Goal: Task Accomplishment & Management: Manage account settings

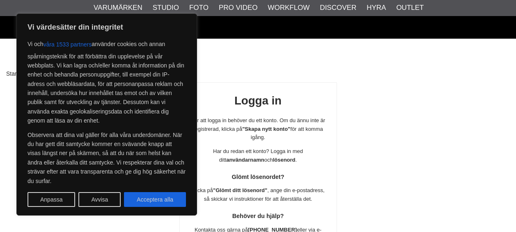
scroll to position [150, 0]
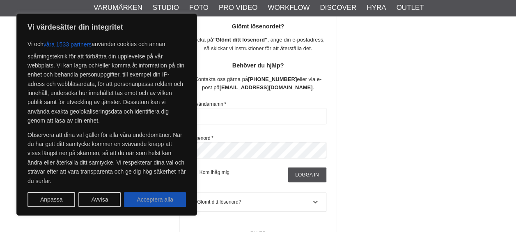
type input "AndersLindewall"
click at [167, 198] on button "Acceptera alla" at bounding box center [155, 199] width 62 height 15
checkbox input "true"
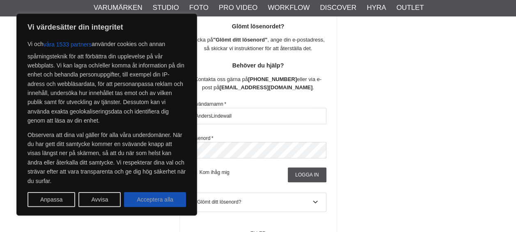
checkbox input "true"
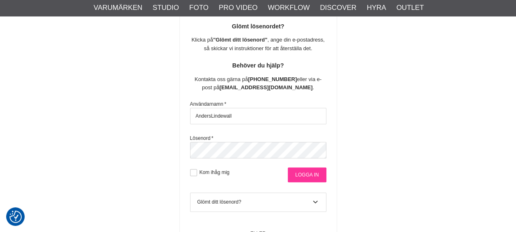
click at [312, 171] on input "Logga in" at bounding box center [307, 174] width 38 height 15
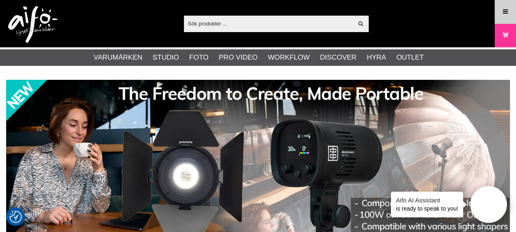
click at [506, 12] on icon at bounding box center [505, 11] width 7 height 9
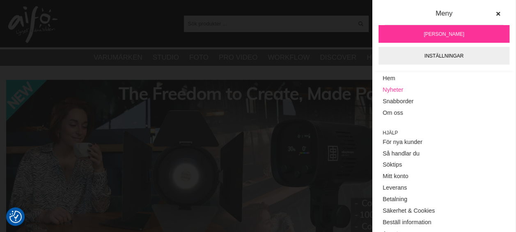
scroll to position [136, 0]
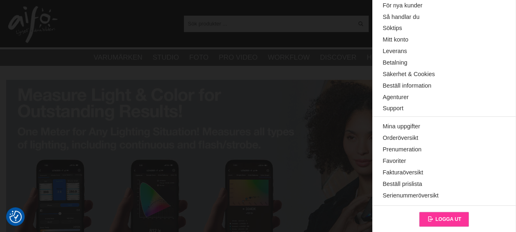
click at [435, 216] on span "Logga ut" at bounding box center [448, 219] width 26 height 6
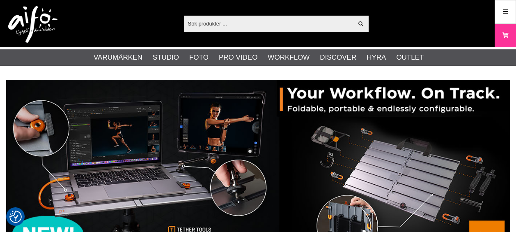
checkbox input "true"
